Goal: Information Seeking & Learning: Learn about a topic

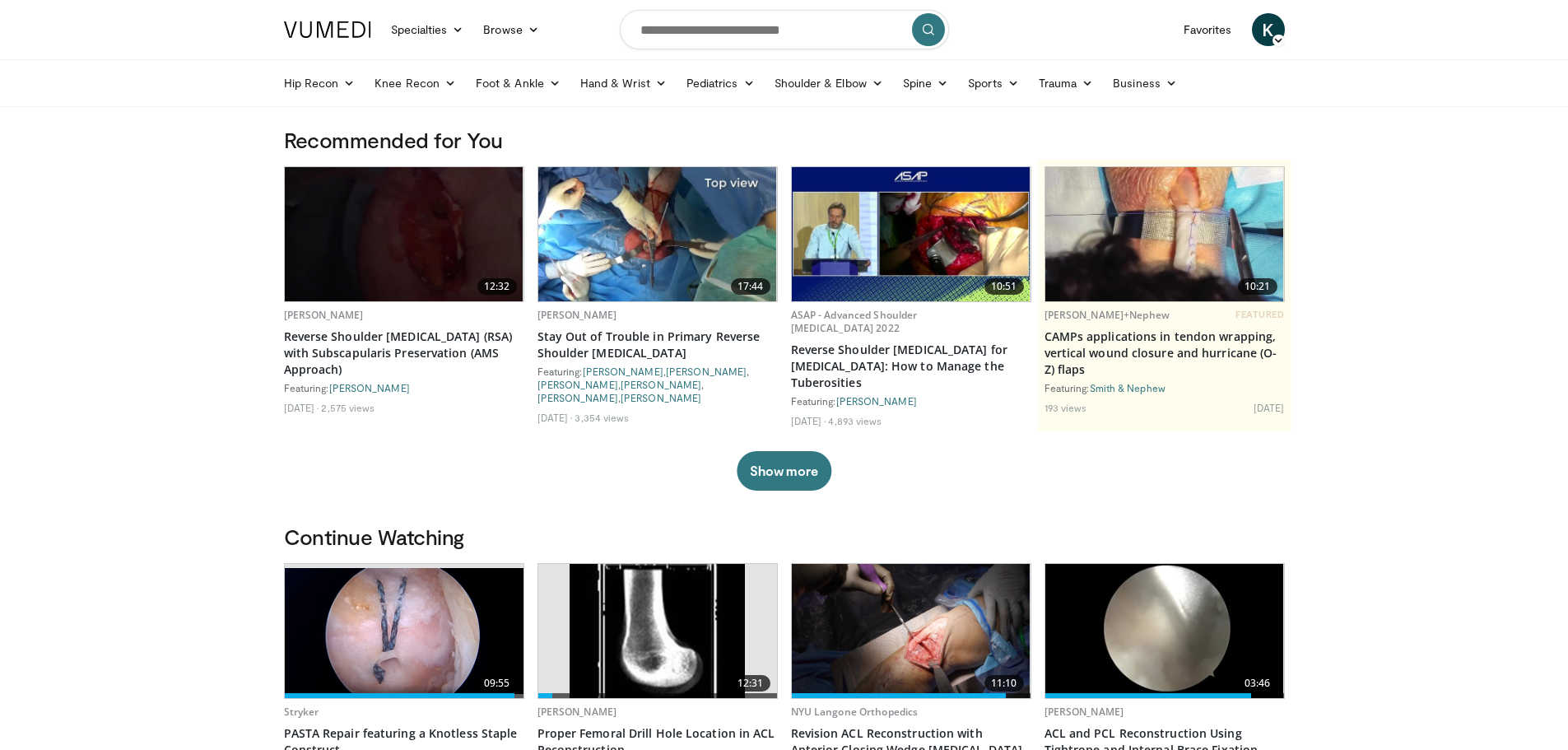
click at [1273, 28] on span "K" at bounding box center [1268, 29] width 33 height 33
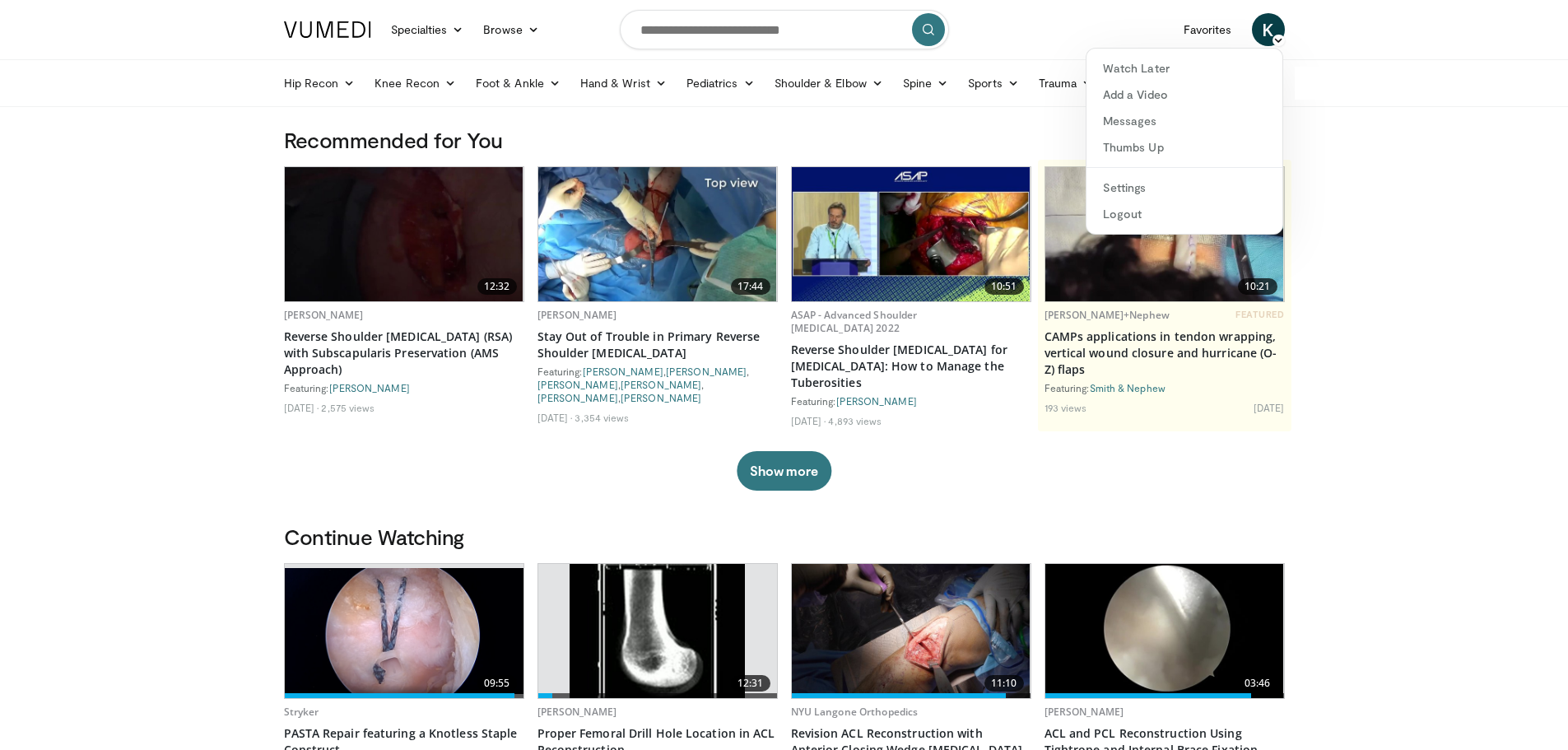
click at [1116, 25] on nav "Specialties Adult & Family Medicine Allergy, Asthma, Immunology Anesthesiology …" at bounding box center [784, 30] width 1021 height 59
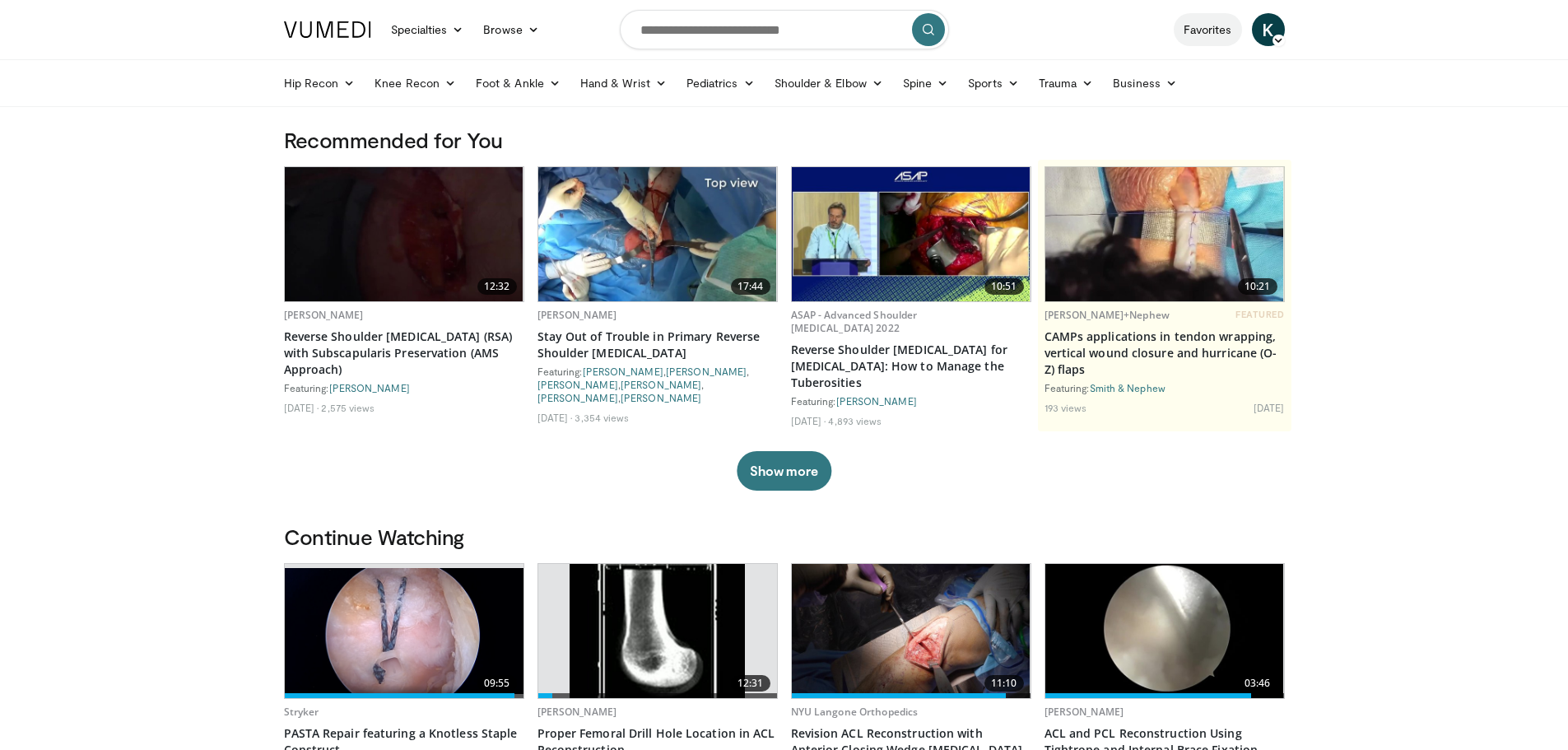
click at [1199, 29] on link "Favorites" at bounding box center [1208, 29] width 69 height 33
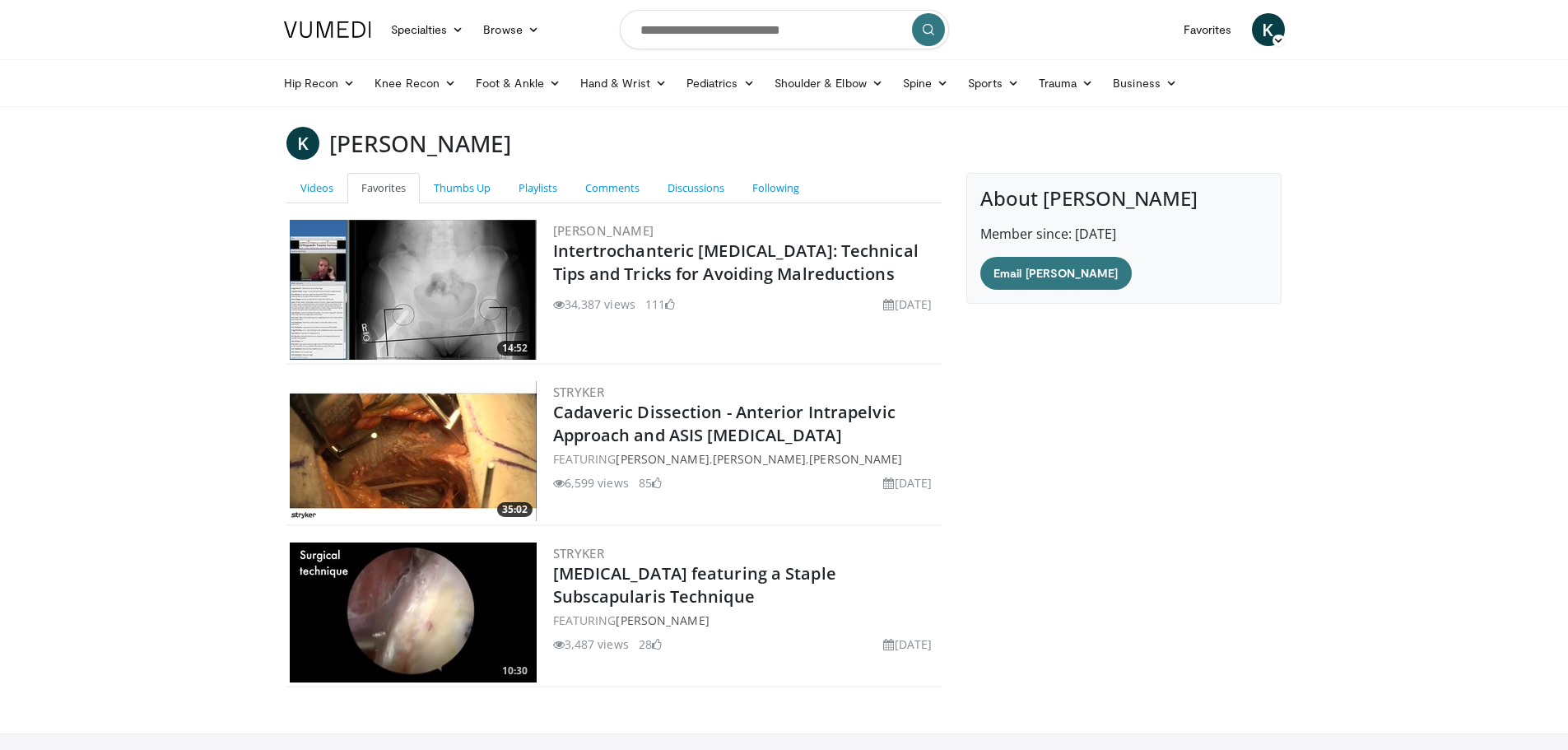
scroll to position [113, 0]
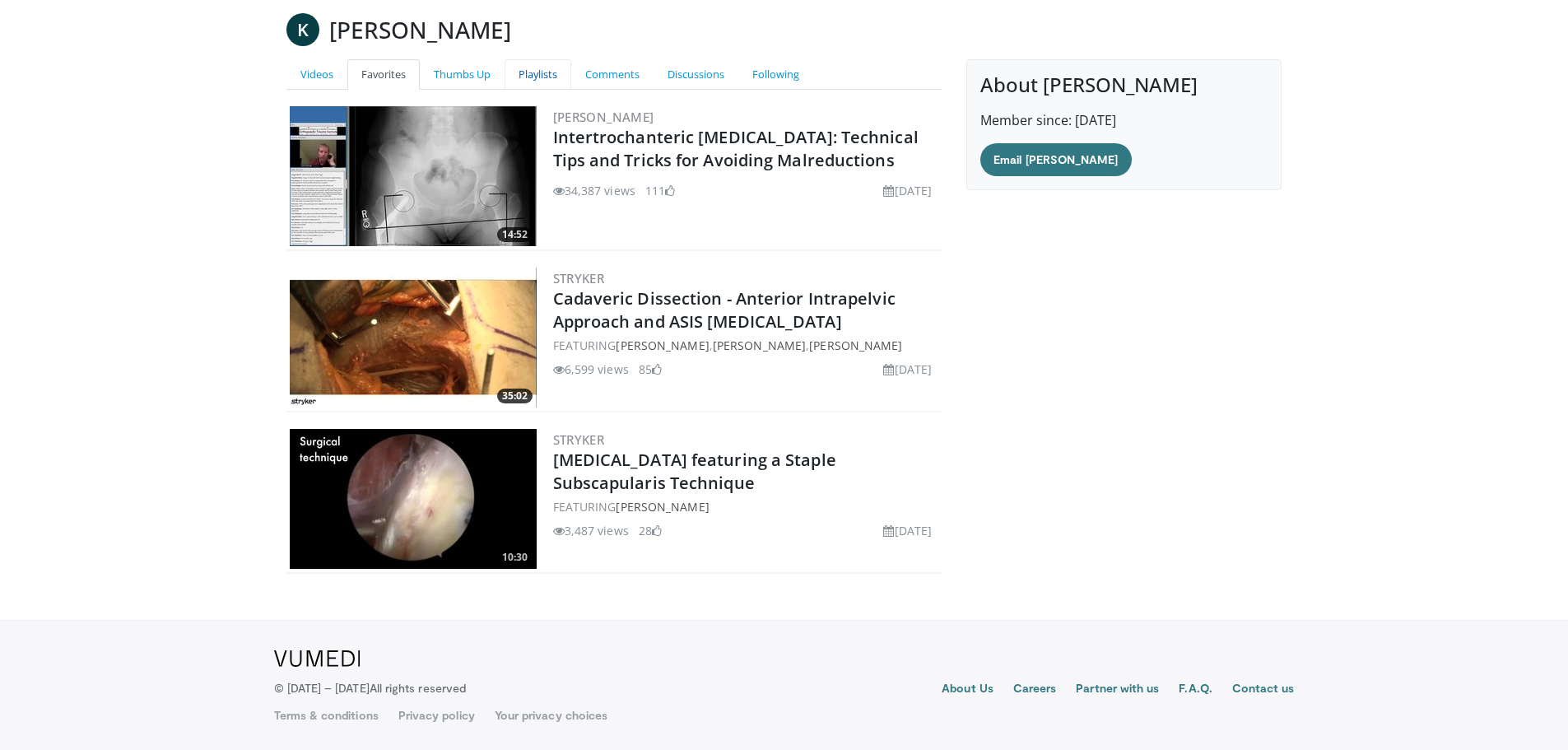
click at [523, 67] on link "Playlists" at bounding box center [538, 74] width 67 height 31
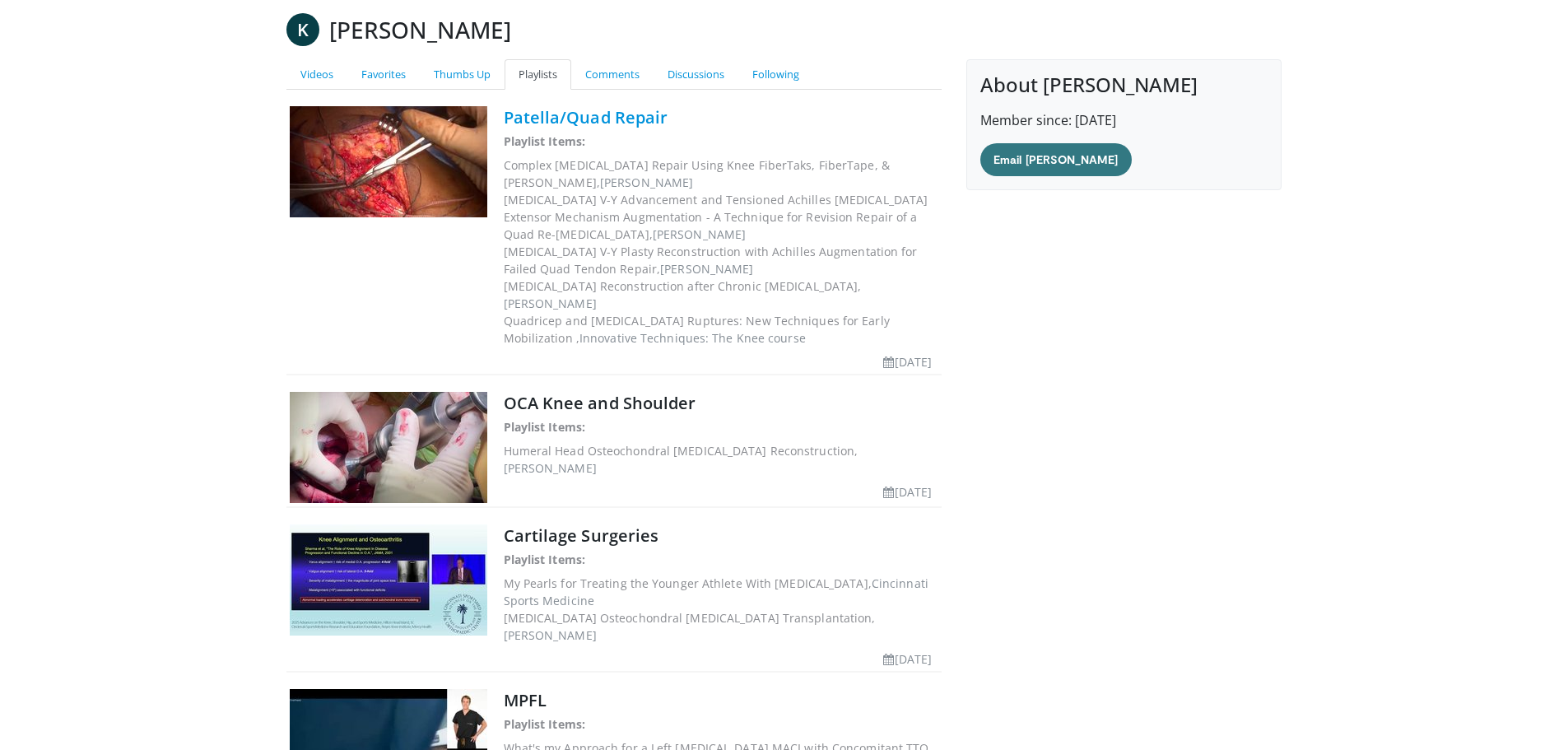
click at [621, 123] on link "Patella/Quad Repair" at bounding box center [585, 117] width 164 height 22
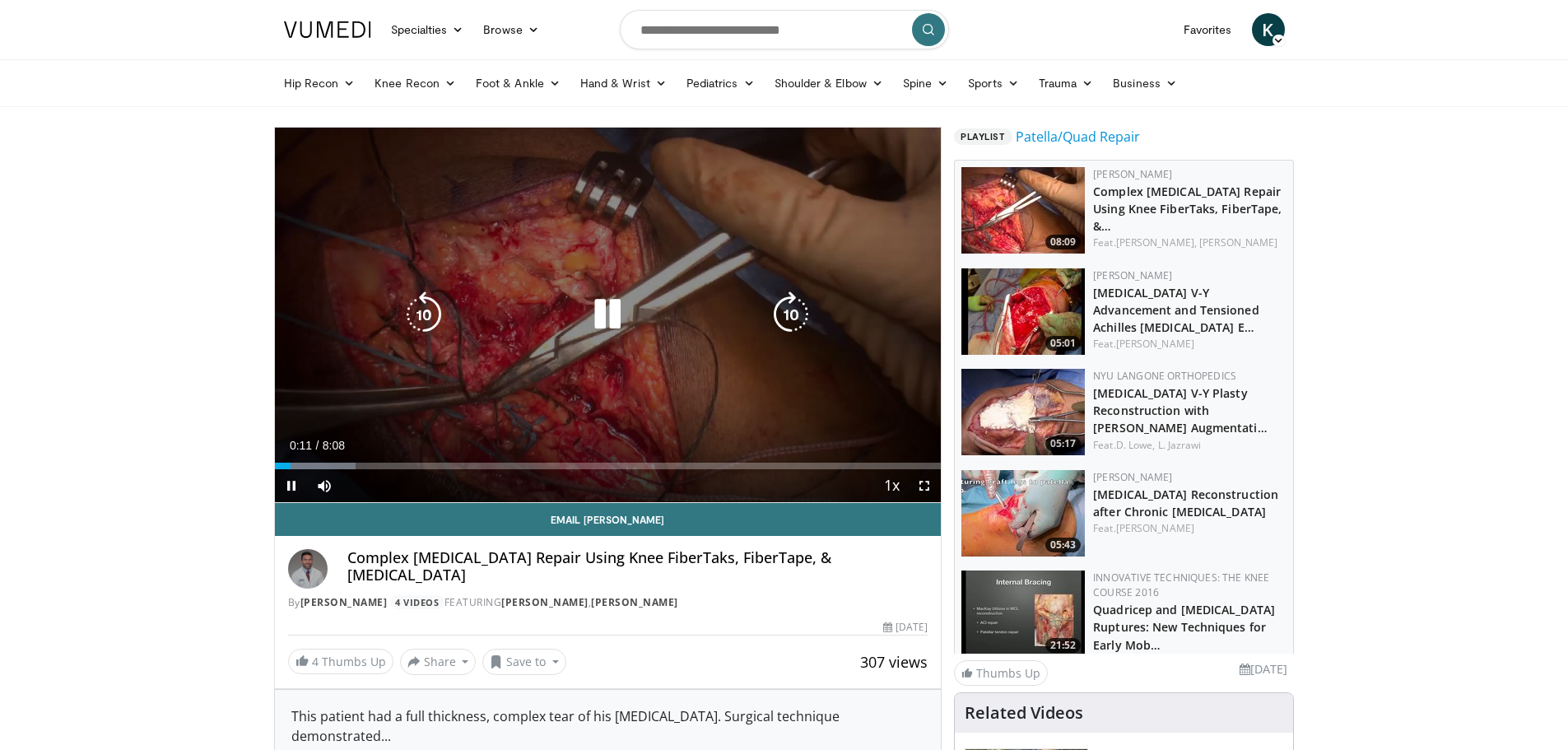
click at [576, 378] on div "10 seconds Tap to unmute" at bounding box center [608, 314] width 667 height 375
click at [458, 401] on div "10 seconds Tap to unmute" at bounding box center [608, 314] width 667 height 375
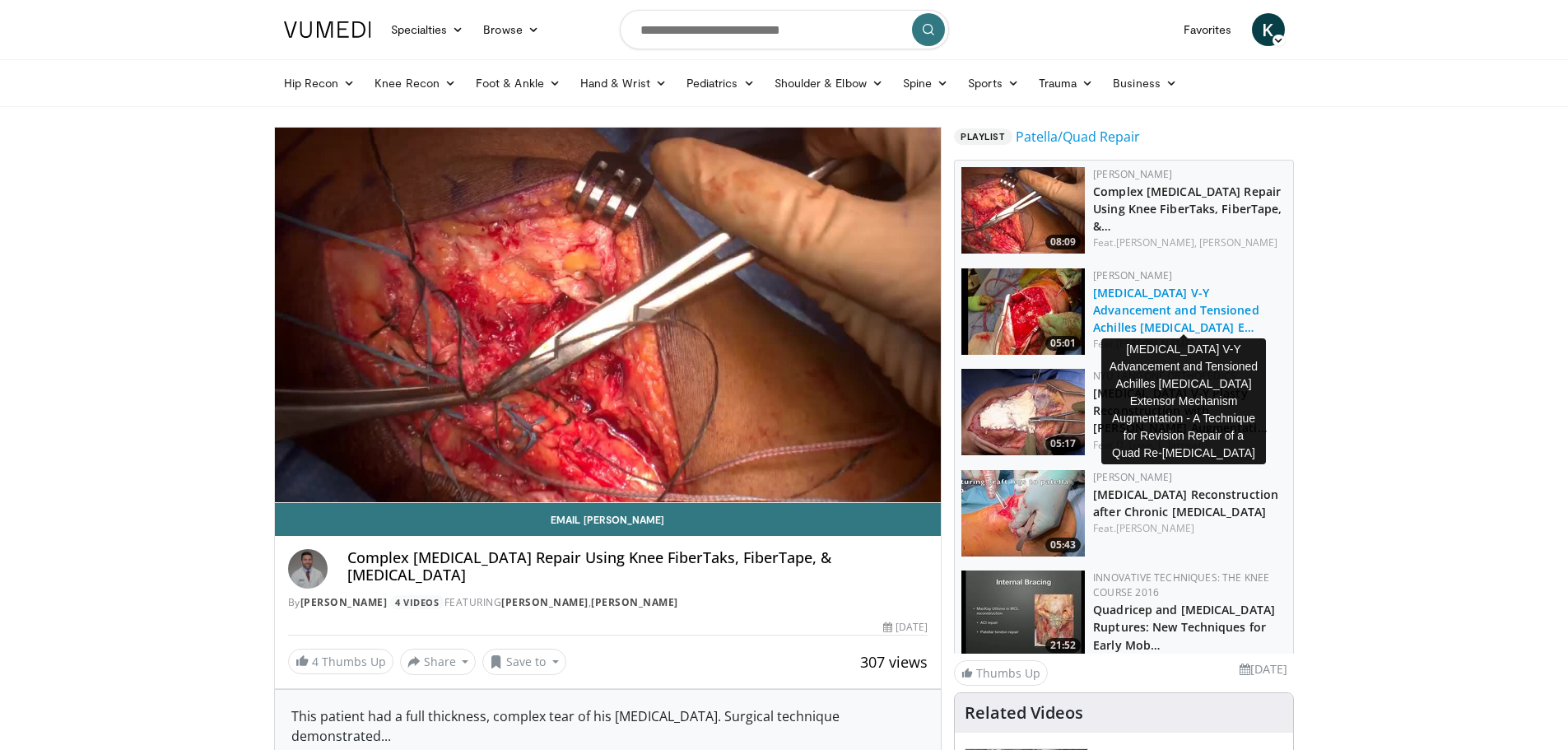
click at [1187, 302] on link "Quadriceps Tendon V-Y Advancement and Tensioned Achilles Allograft E…" at bounding box center [1176, 310] width 166 height 50
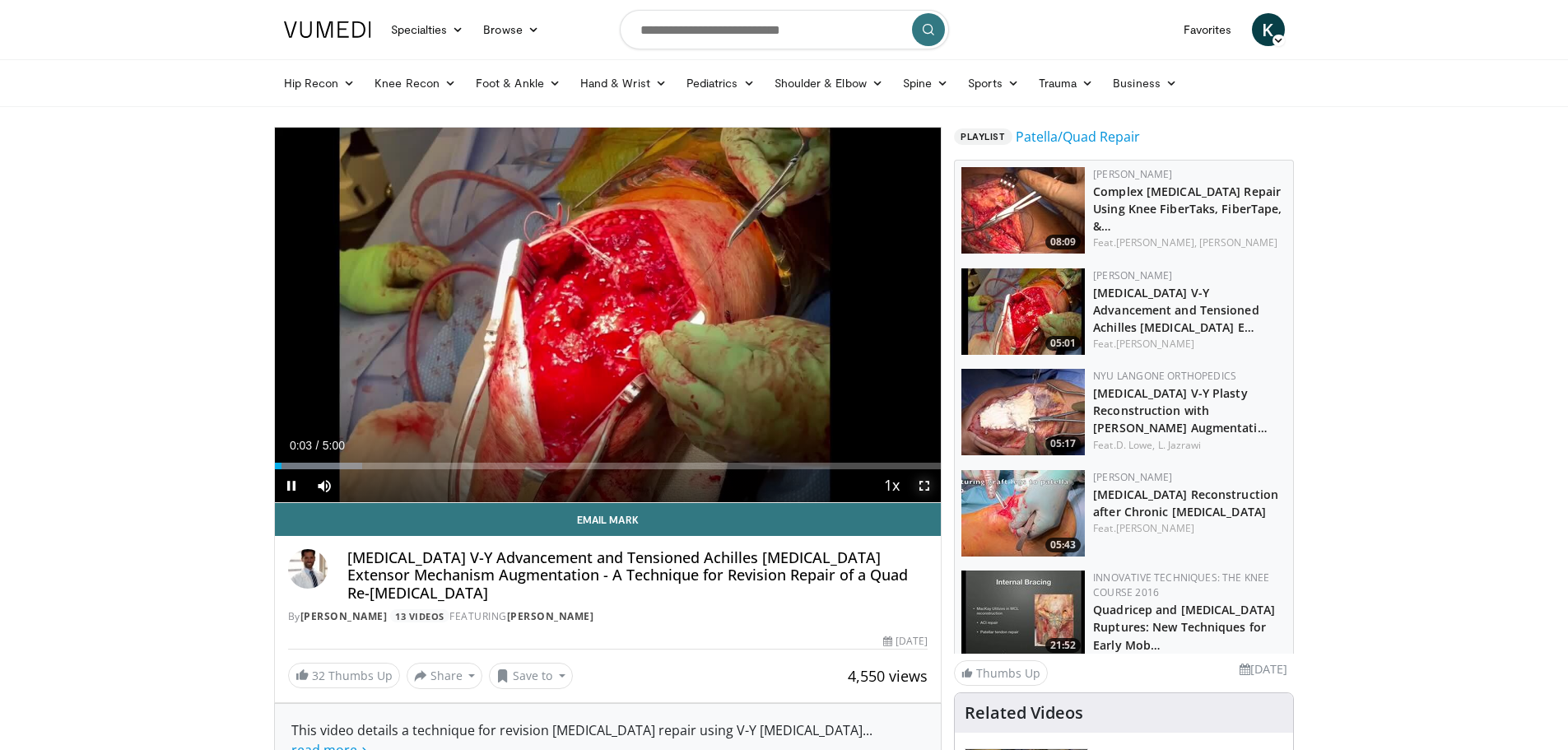
click at [924, 490] on span "Video Player" at bounding box center [923, 485] width 33 height 33
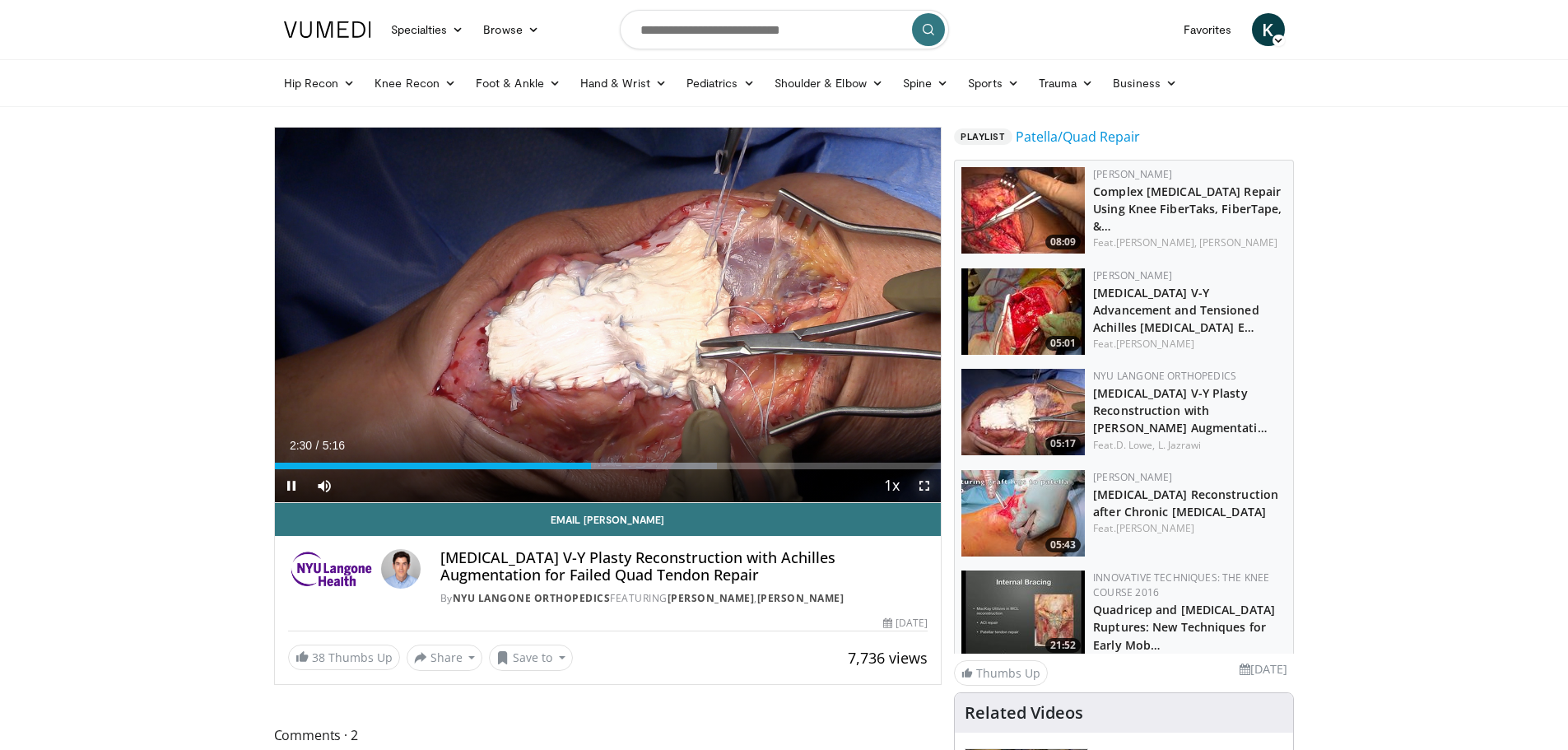
click at [923, 480] on span "Video Player" at bounding box center [923, 485] width 33 height 33
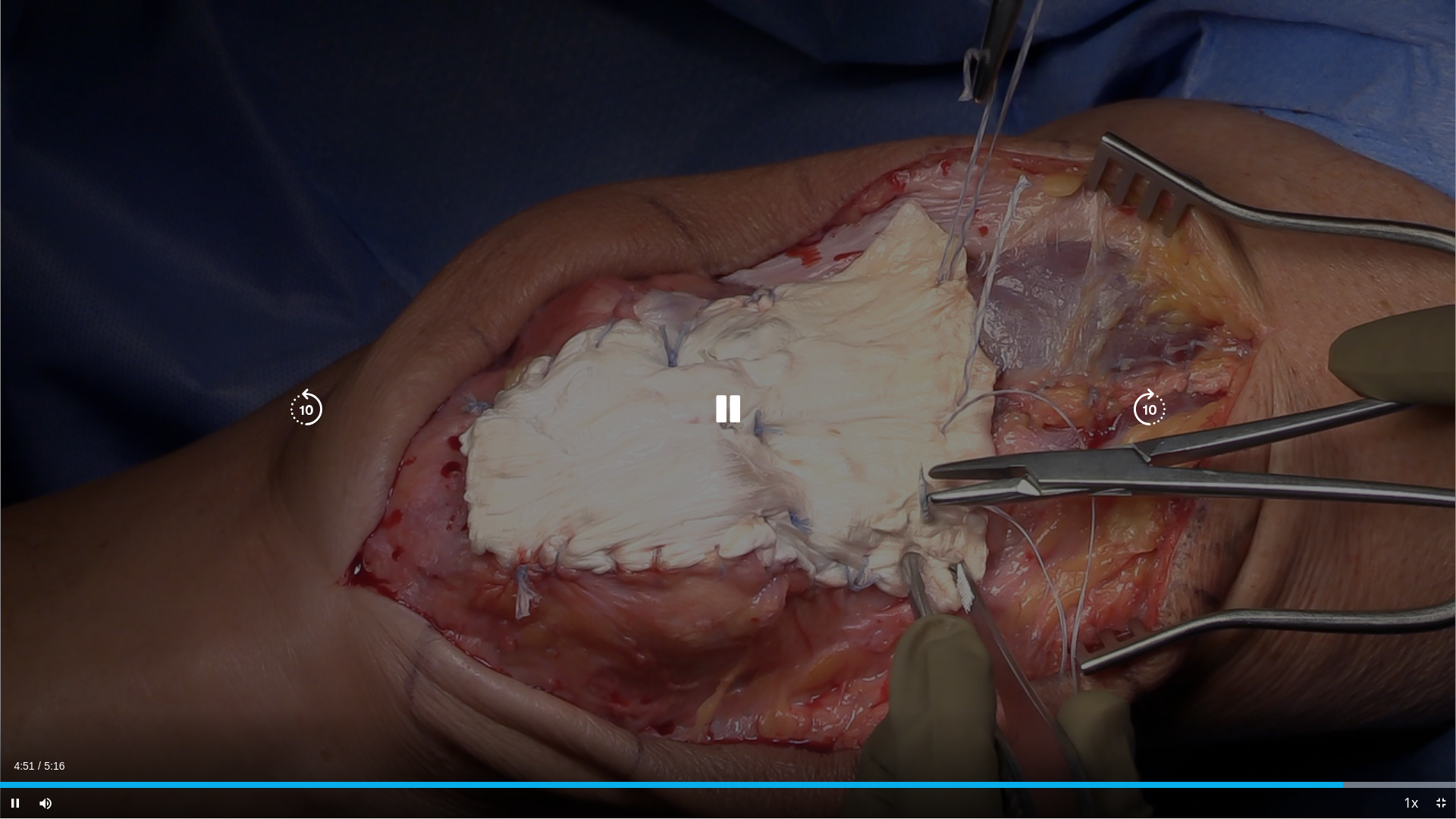
click at [724, 400] on icon "Video Player" at bounding box center [728, 410] width 43 height 43
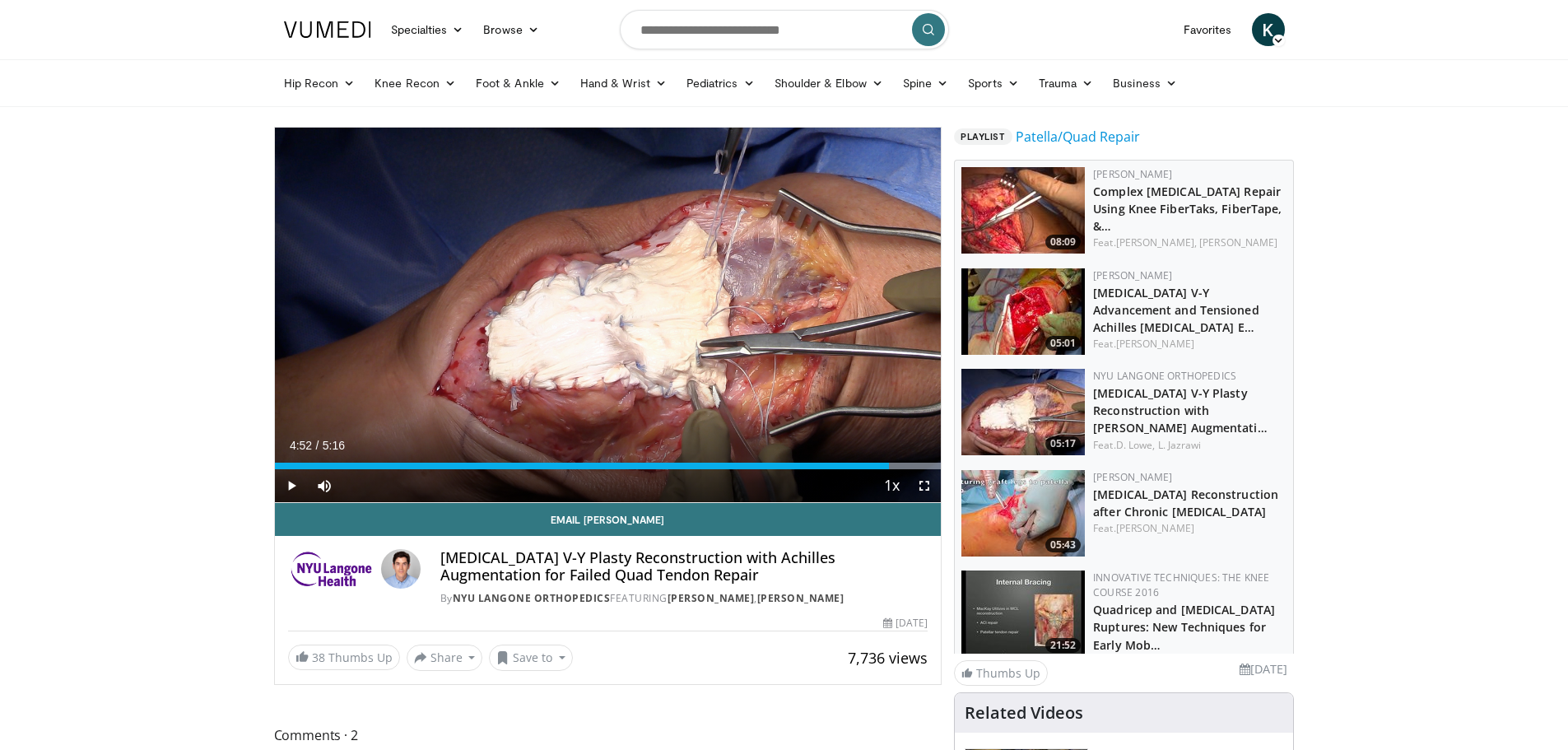
click at [1279, 33] on span "K" at bounding box center [1268, 29] width 33 height 33
click at [706, 37] on input "Search topics, interventions" at bounding box center [784, 30] width 329 height 40
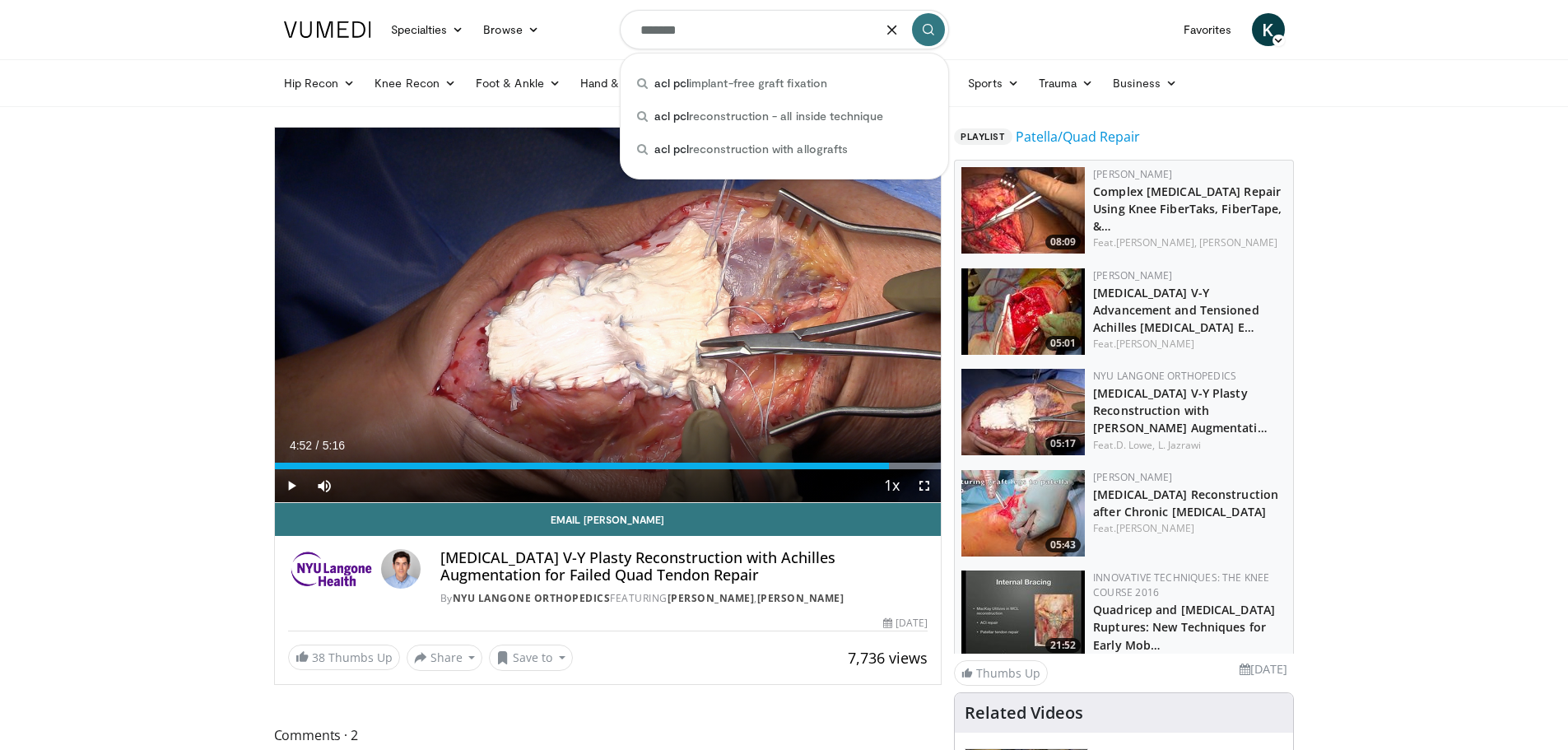
type input "*******"
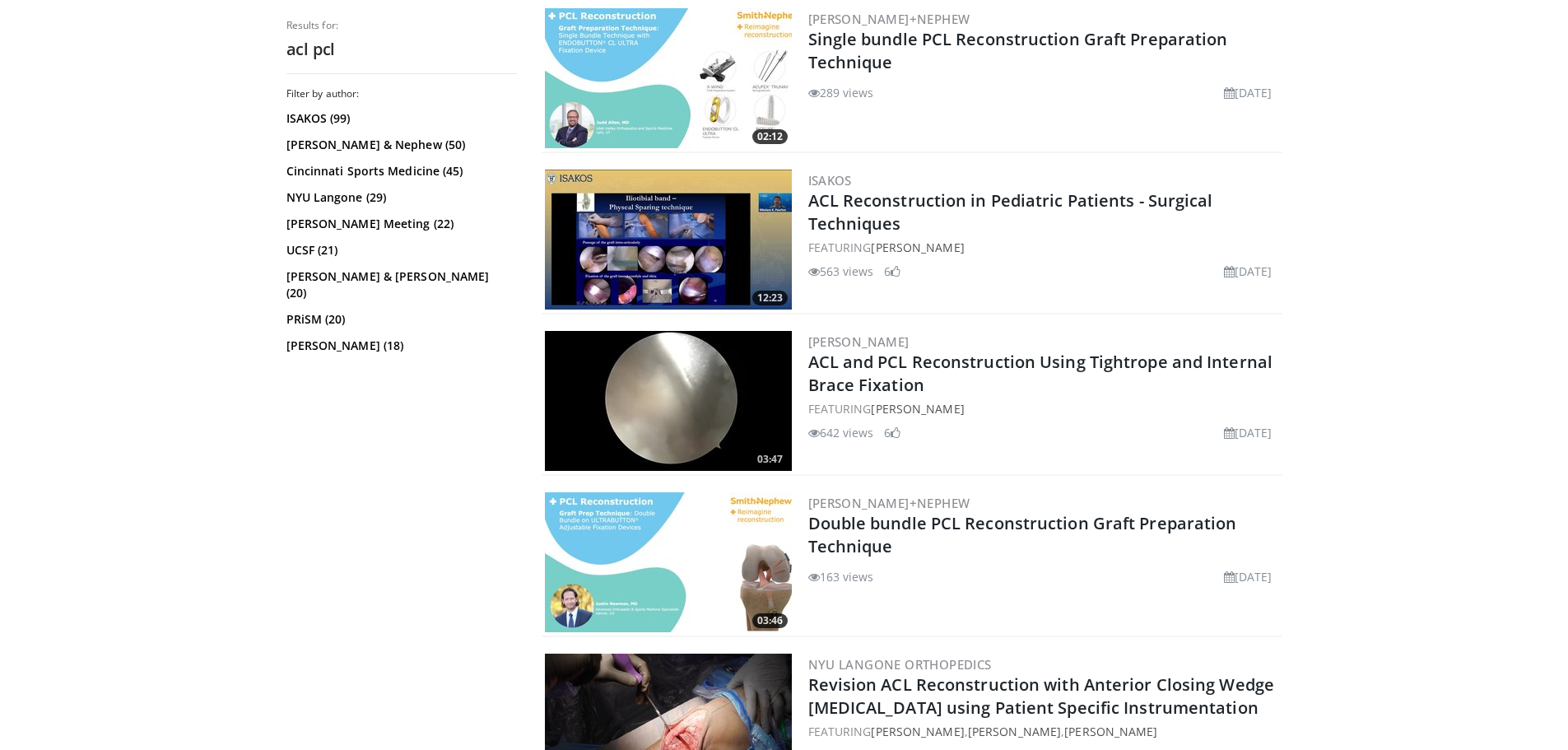
scroll to position [988, 0]
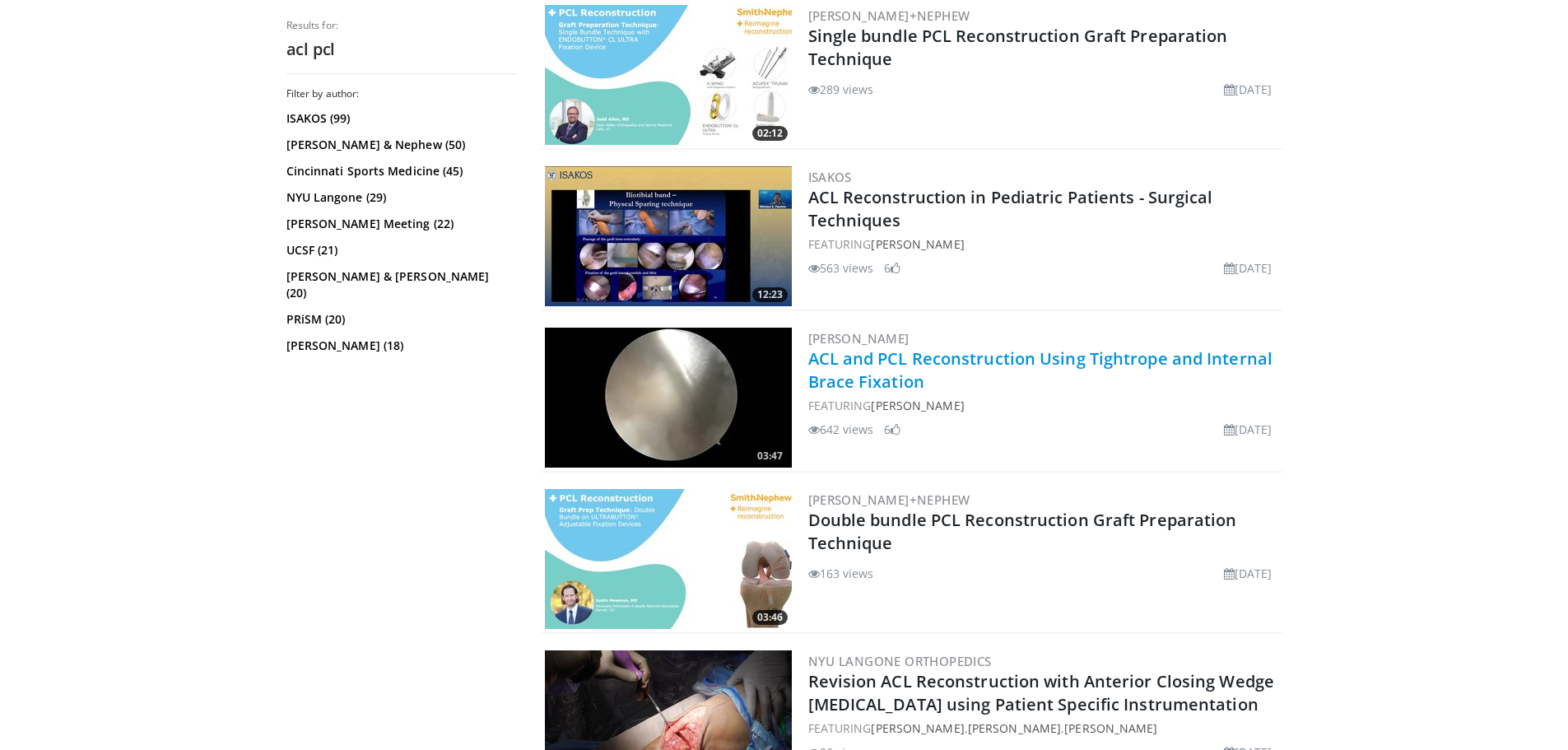
click at [877, 350] on link "ACL and PCL Reconstruction Using Tightrope and Internal Brace Fixation" at bounding box center [1040, 370] width 465 height 46
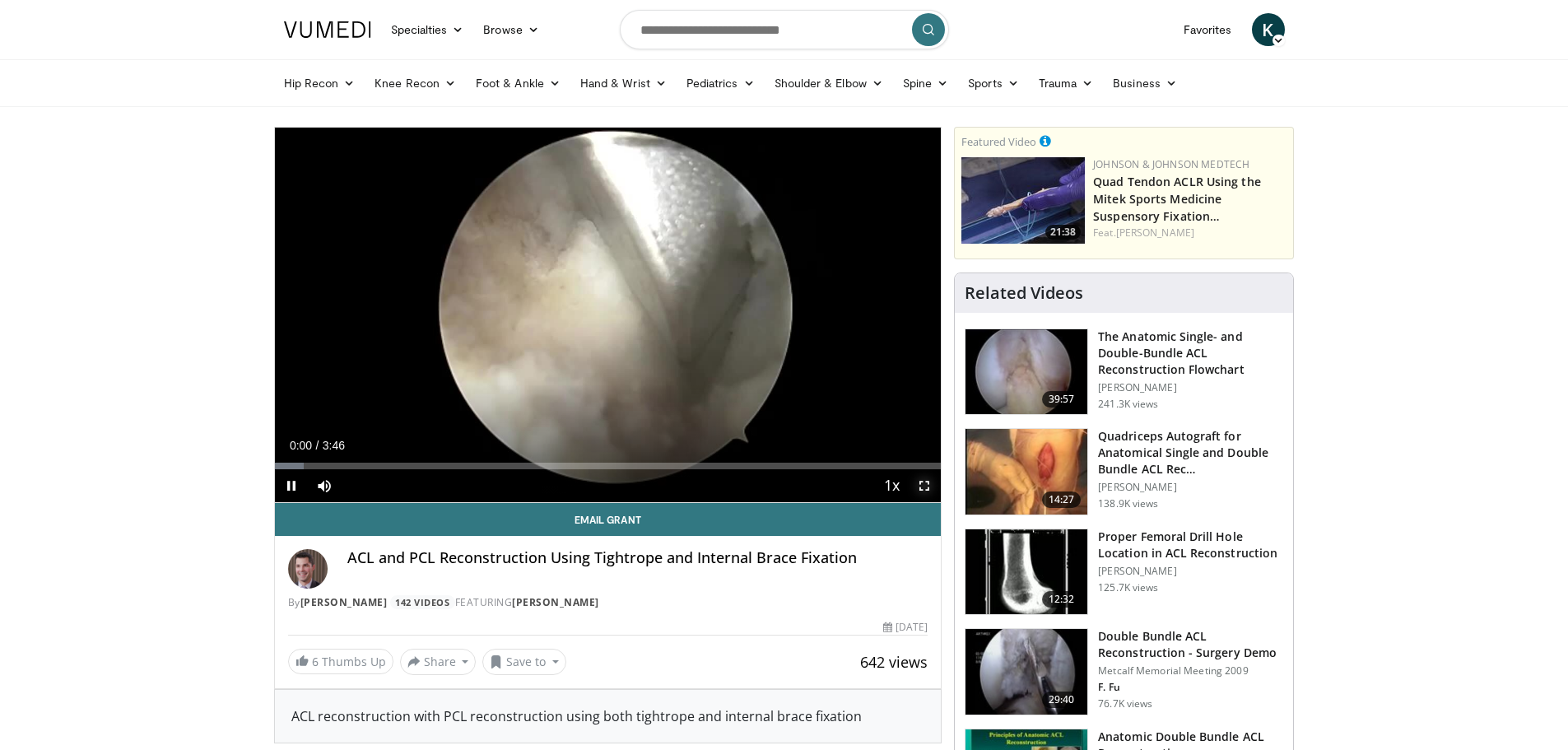
click at [924, 487] on span "Video Player" at bounding box center [923, 485] width 33 height 33
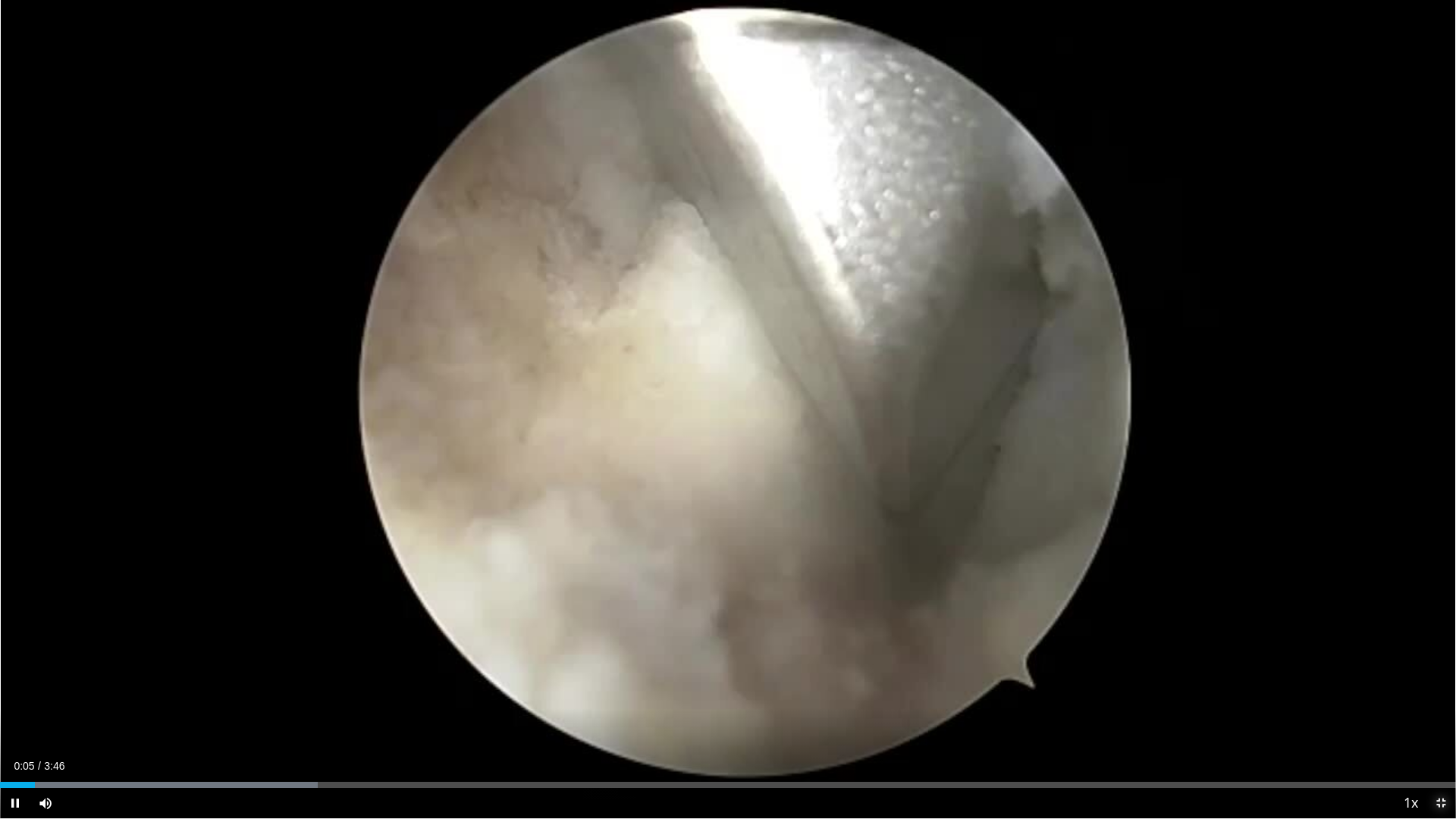
click at [1440, 690] on span "Video Player" at bounding box center [1441, 803] width 30 height 30
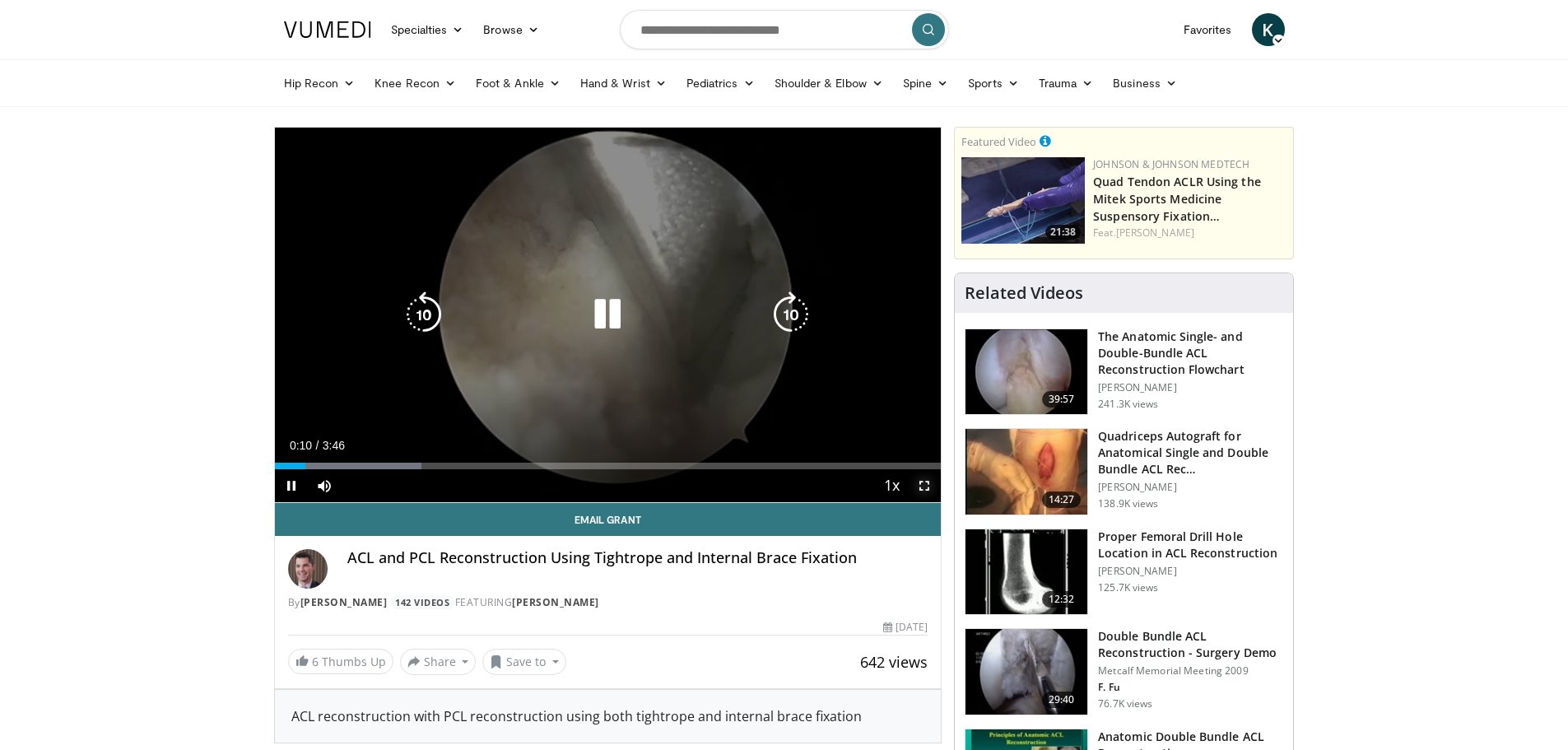
click at [916, 488] on span "Video Player" at bounding box center [923, 485] width 33 height 33
click at [624, 321] on icon "Video Player" at bounding box center [608, 315] width 46 height 46
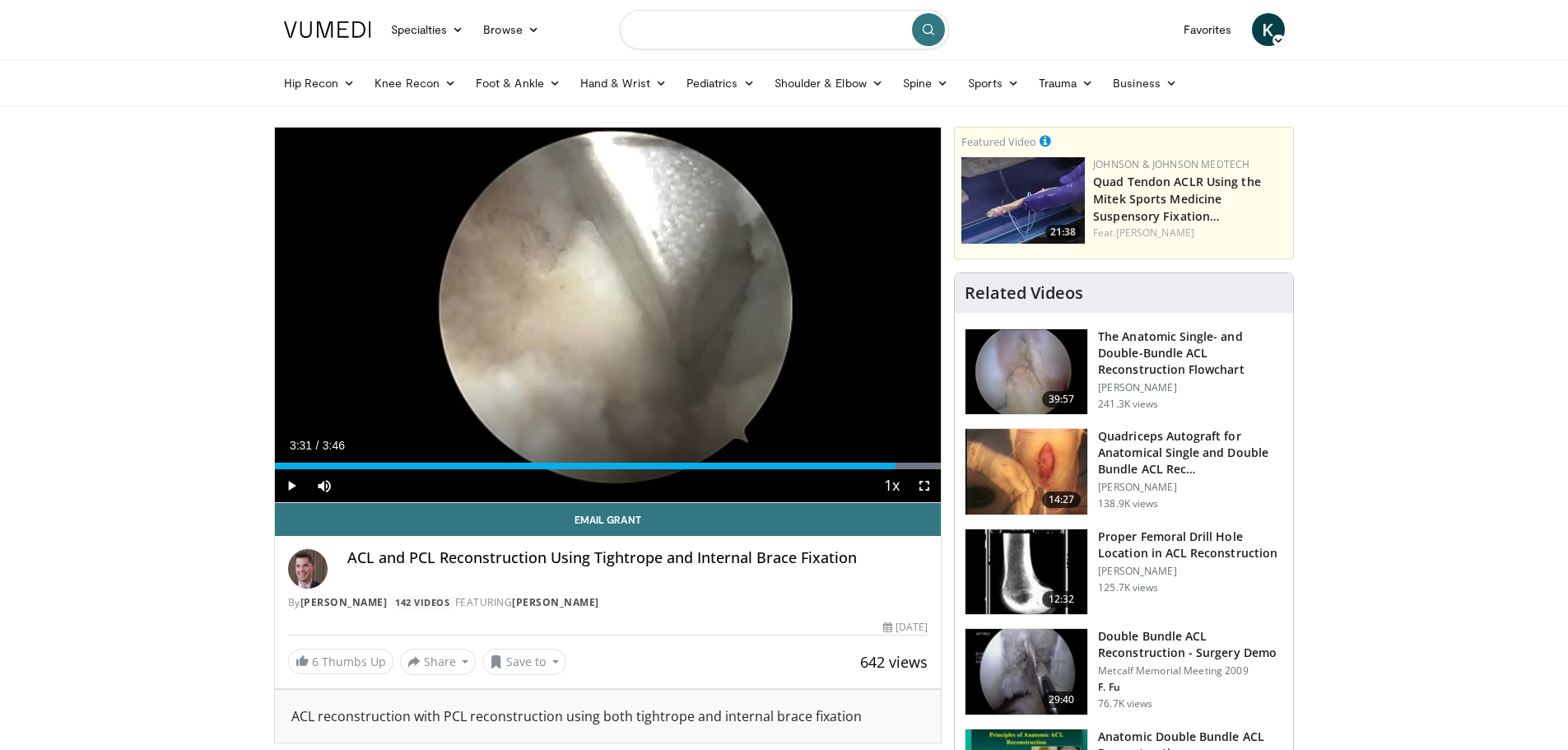
click at [696, 17] on input "Search topics, interventions" at bounding box center [784, 30] width 329 height 40
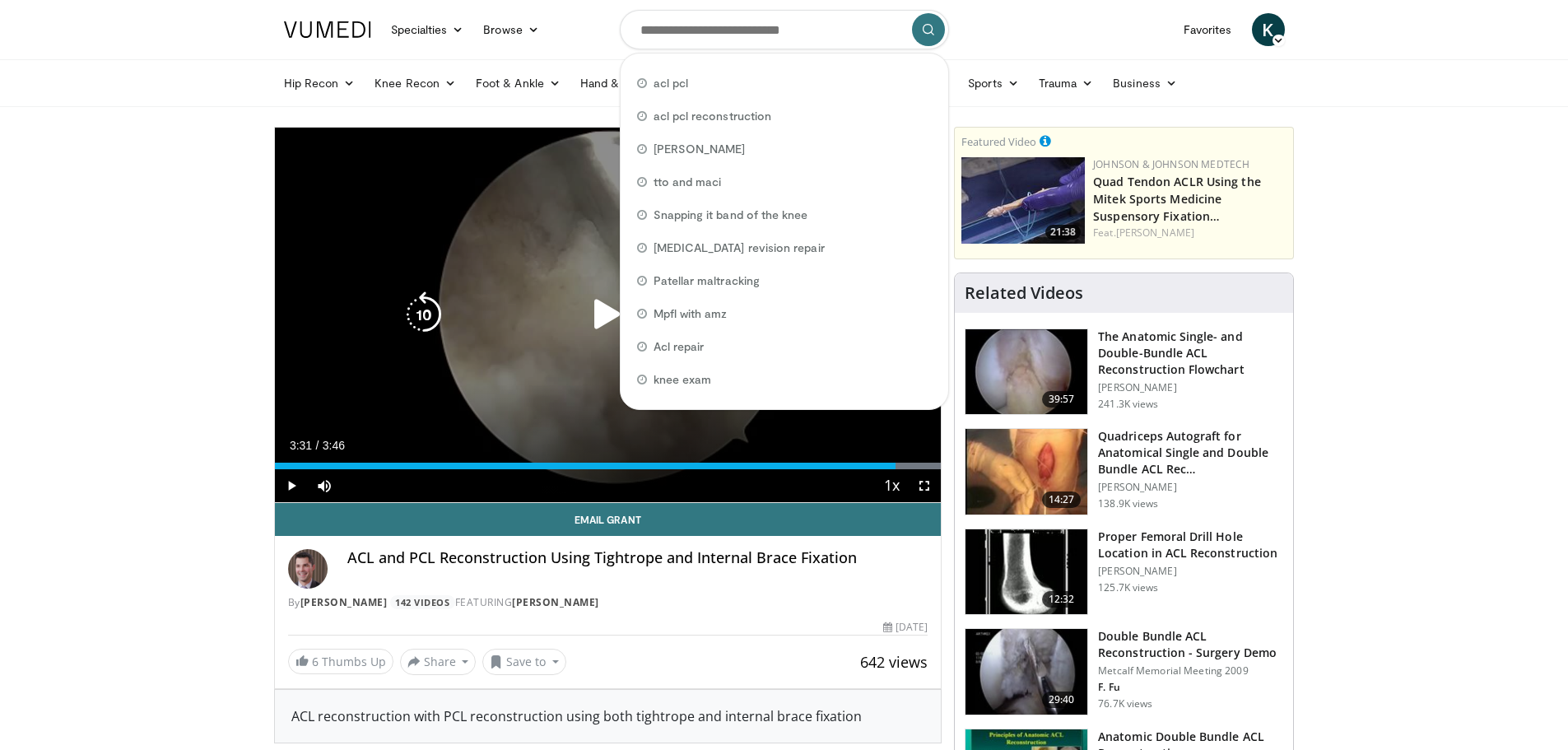
drag, startPoint x: 431, startPoint y: 314, endPoint x: 437, endPoint y: 340, distance: 26.7
click at [432, 314] on icon "Video Player" at bounding box center [424, 315] width 46 height 46
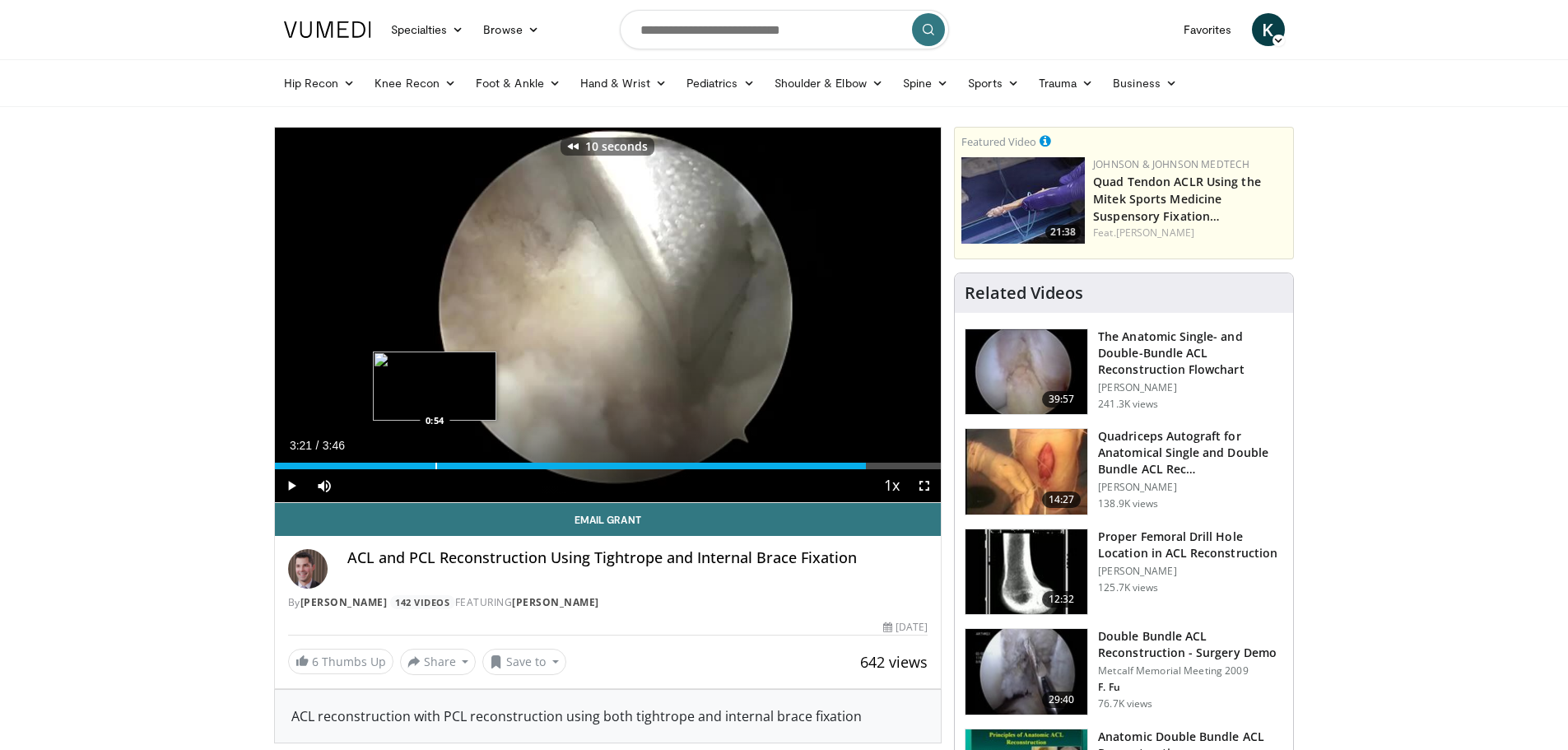
click at [436, 467] on div "Progress Bar" at bounding box center [437, 466] width 2 height 7
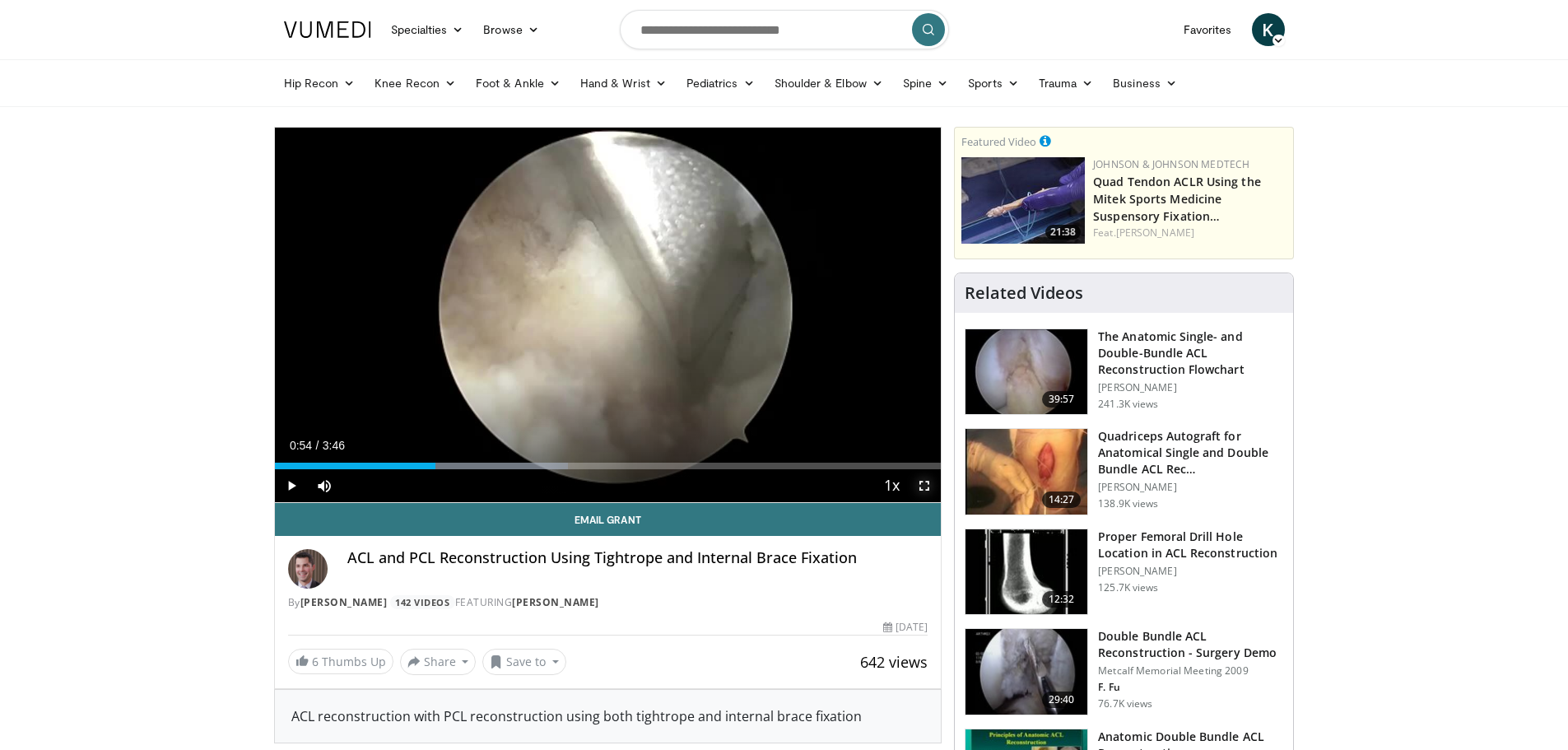
click at [921, 485] on span "Video Player" at bounding box center [923, 485] width 33 height 33
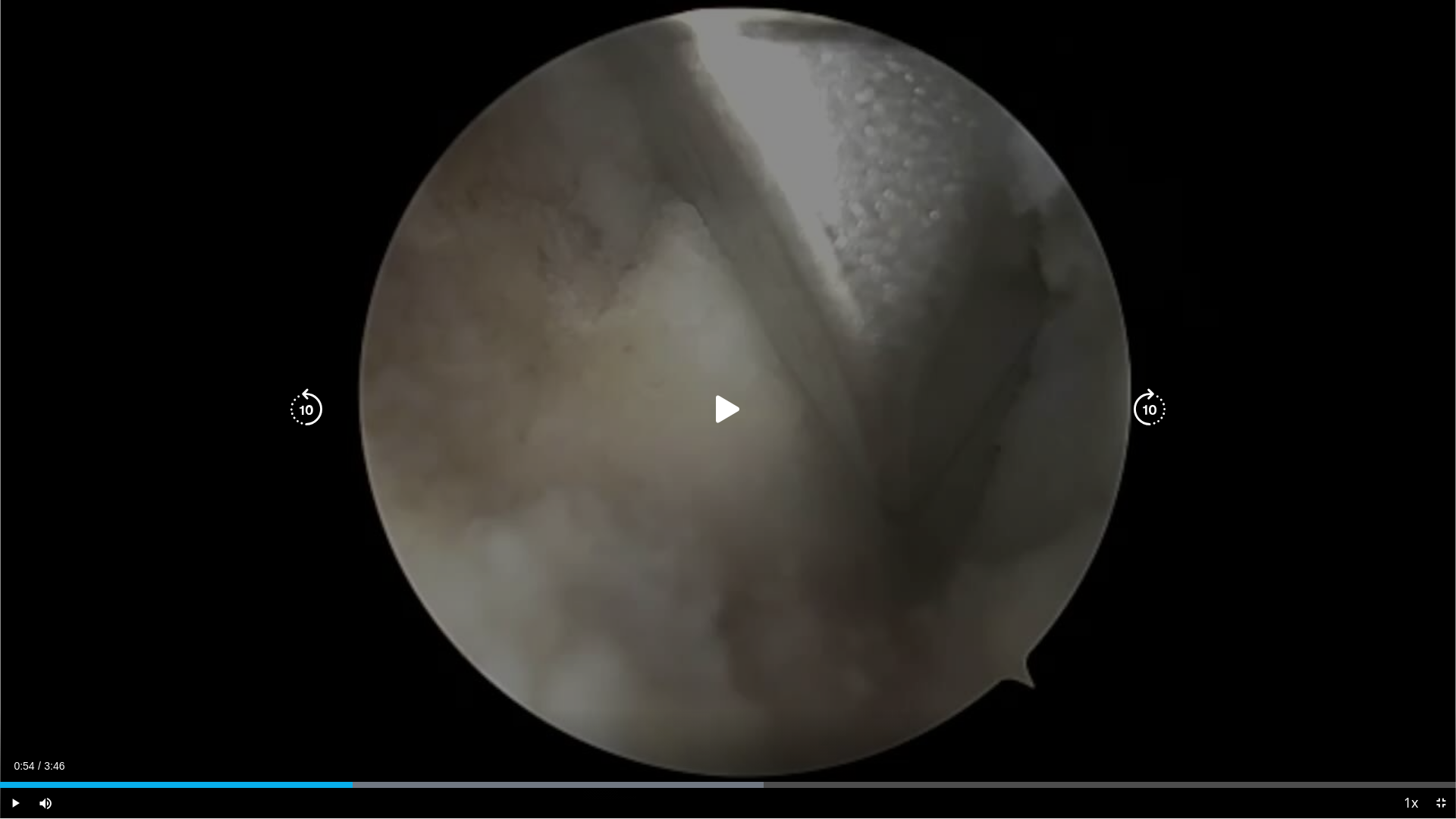
click at [716, 424] on icon "Video Player" at bounding box center [728, 410] width 43 height 43
